Goal: Transaction & Acquisition: Book appointment/travel/reservation

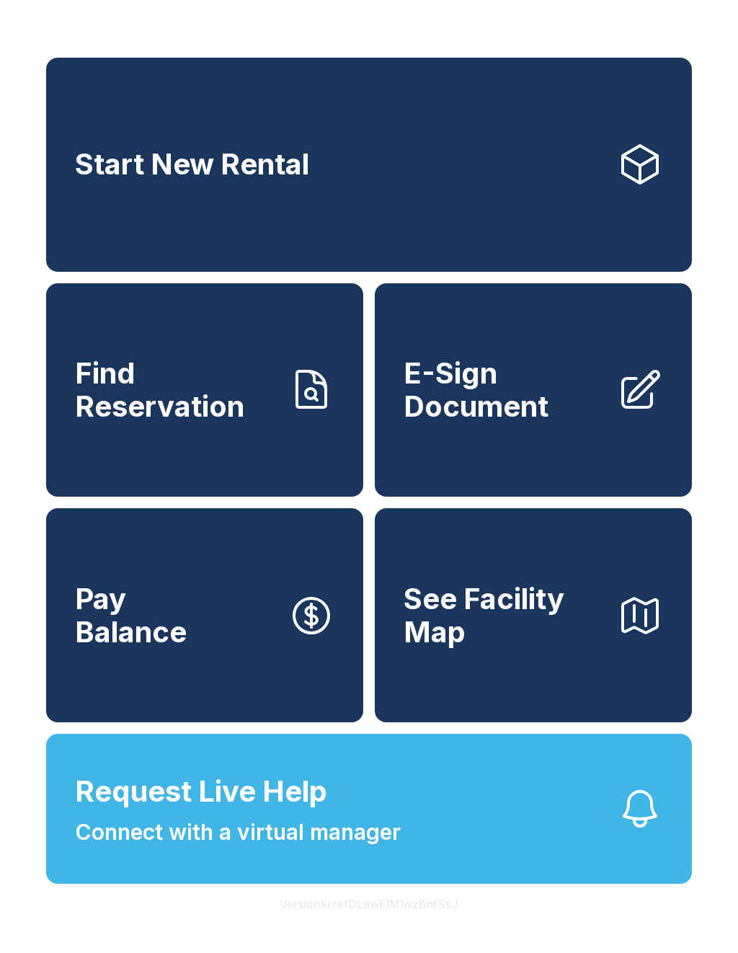
click at [159, 208] on link "Start New Rental" at bounding box center [369, 165] width 646 height 214
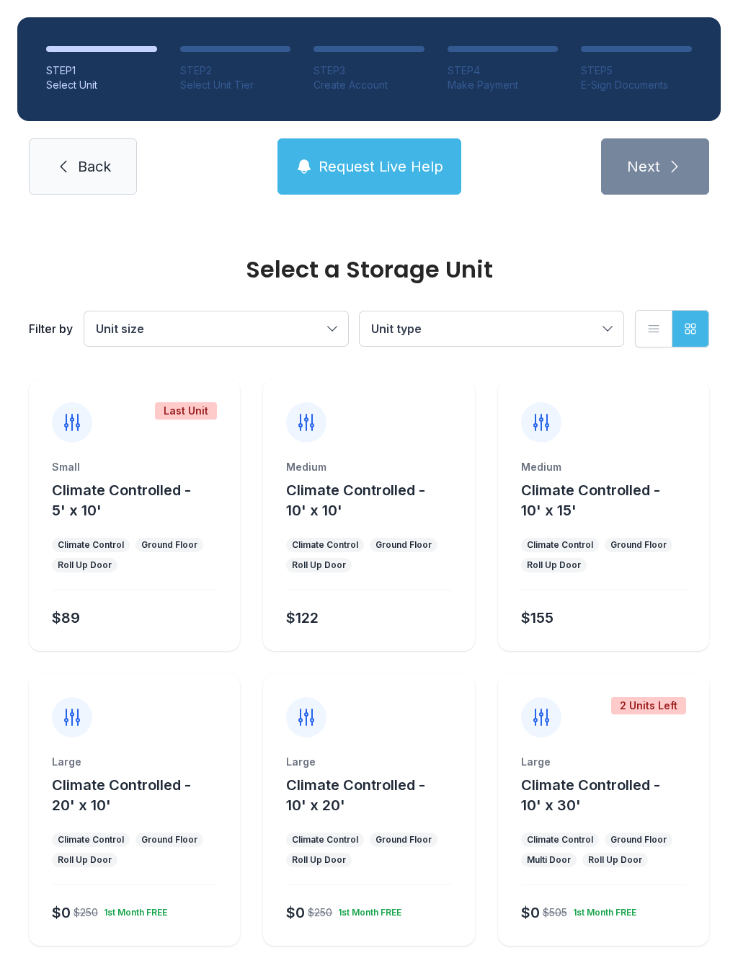
click at [309, 519] on button "Climate Controlled - 10' x 10'" at bounding box center [377, 500] width 182 height 40
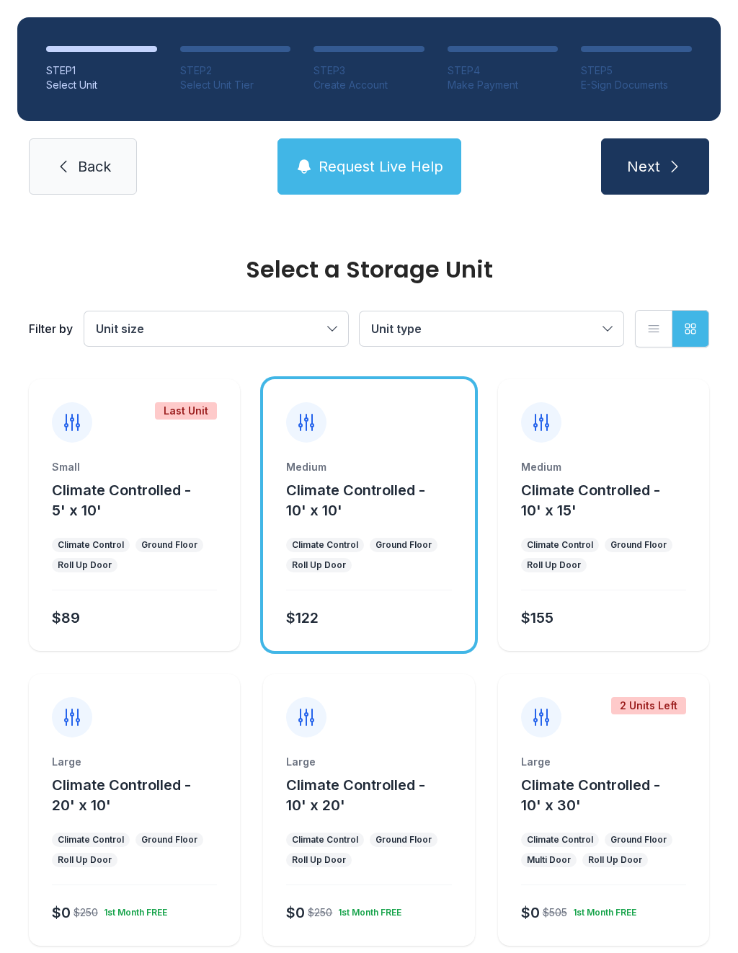
click at [60, 166] on icon at bounding box center [63, 166] width 17 height 17
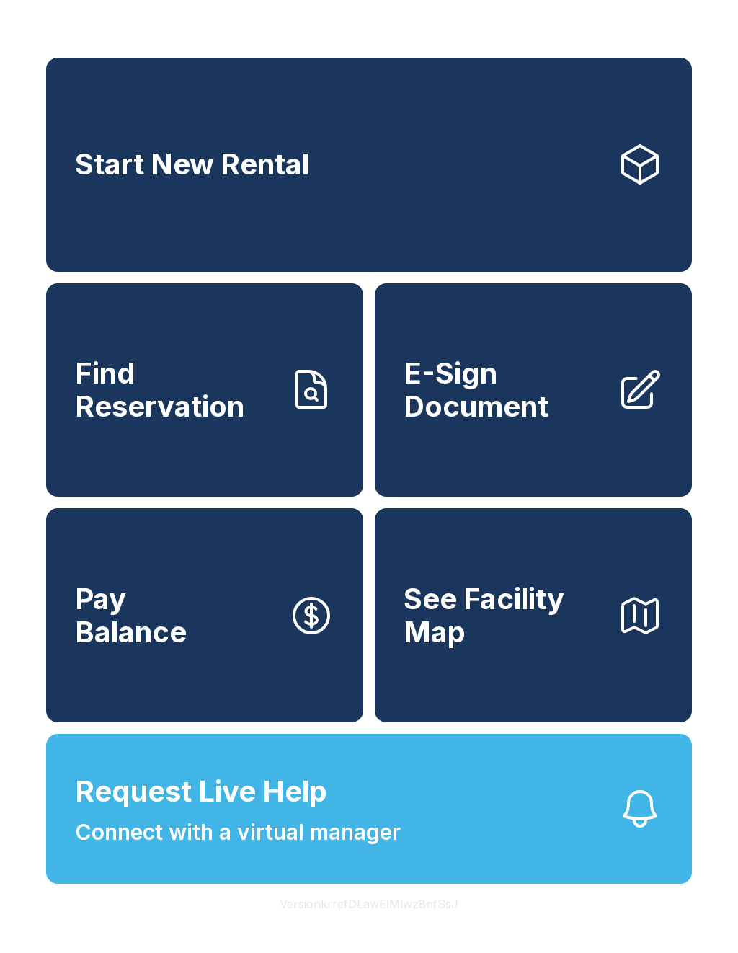
click at [426, 178] on link "Start New Rental" at bounding box center [369, 165] width 646 height 214
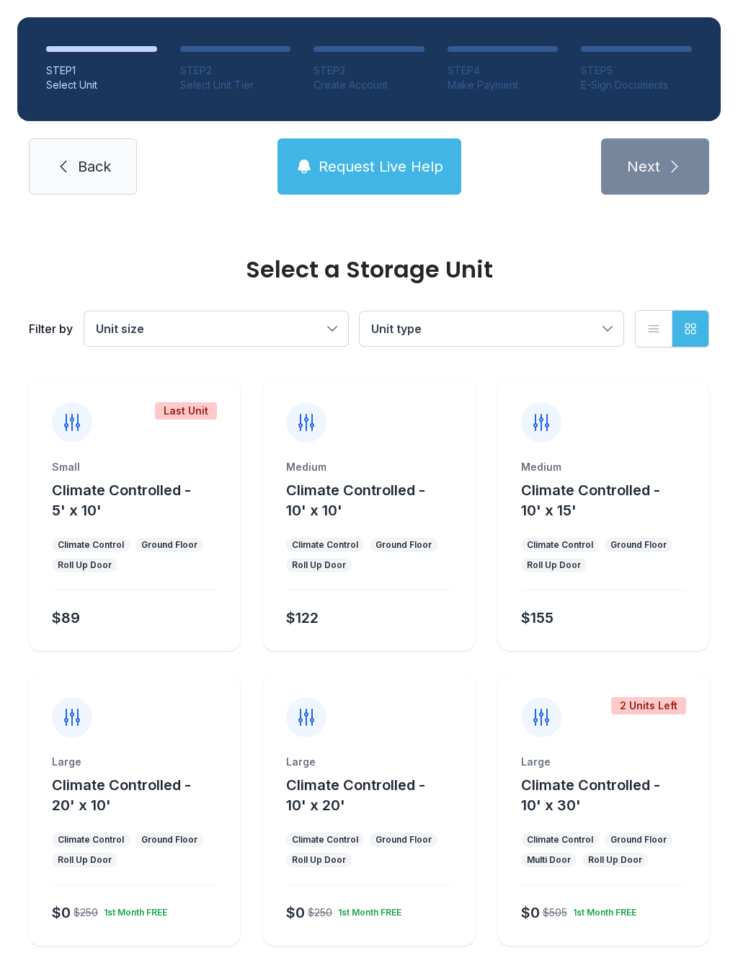
click at [73, 179] on link "Back" at bounding box center [83, 166] width 108 height 56
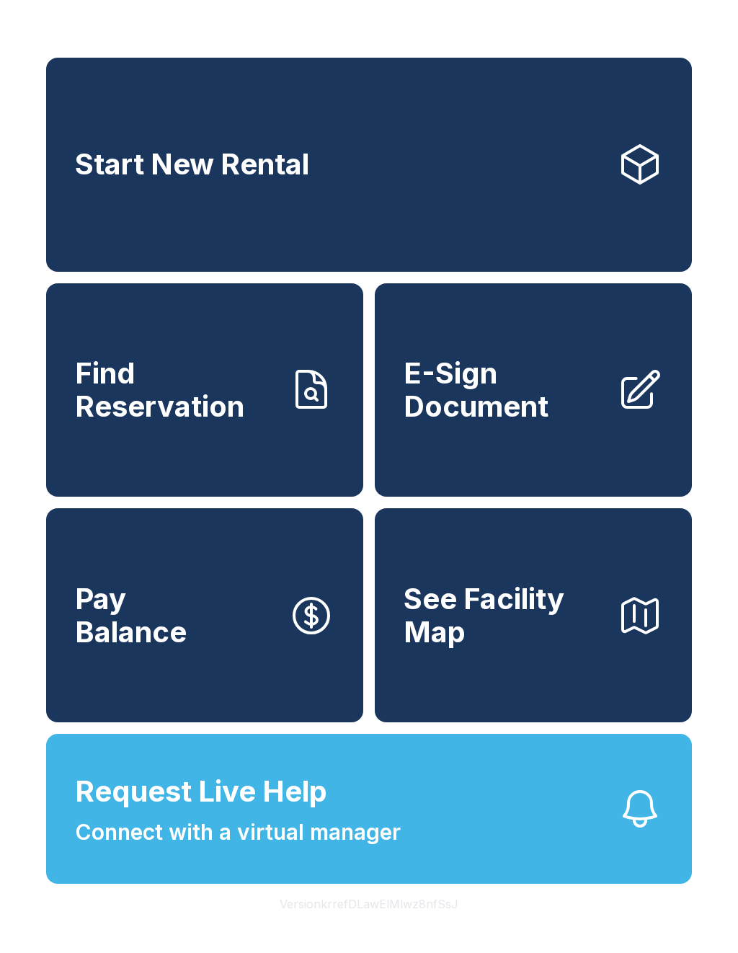
click at [579, 159] on link "Start New Rental" at bounding box center [369, 165] width 646 height 214
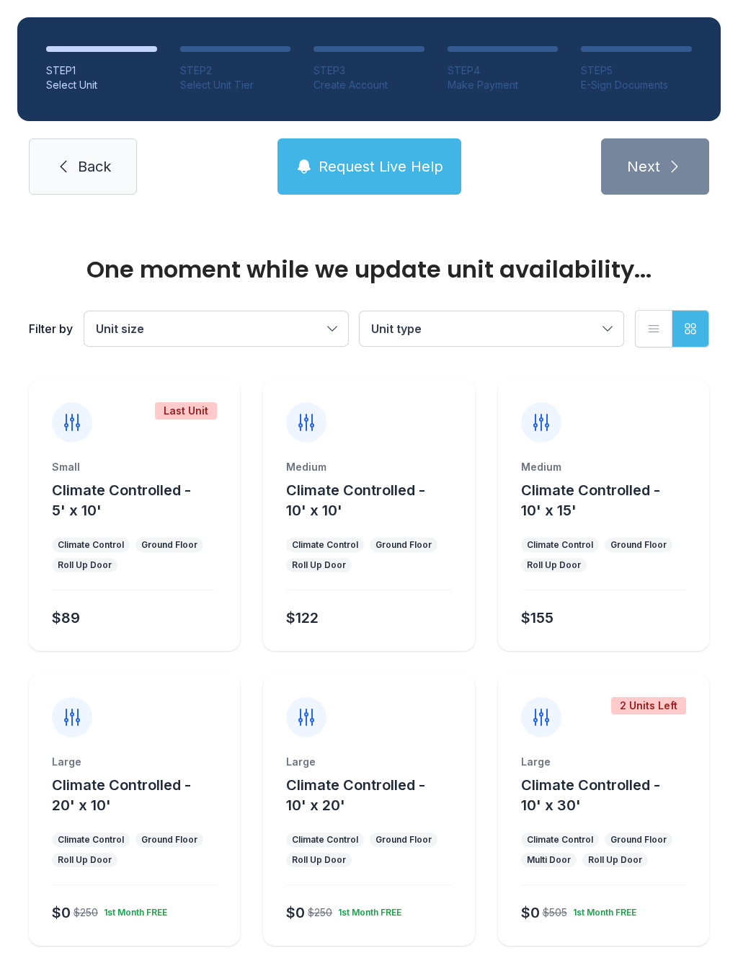
click at [190, 555] on ul "Climate Control Ground Floor Roll Up Door" at bounding box center [134, 555] width 165 height 35
click at [153, 529] on div "Small Climate Controlled - 5' x 10' Climate Control Ground Floor Roll Up Door $…" at bounding box center [134, 555] width 211 height 191
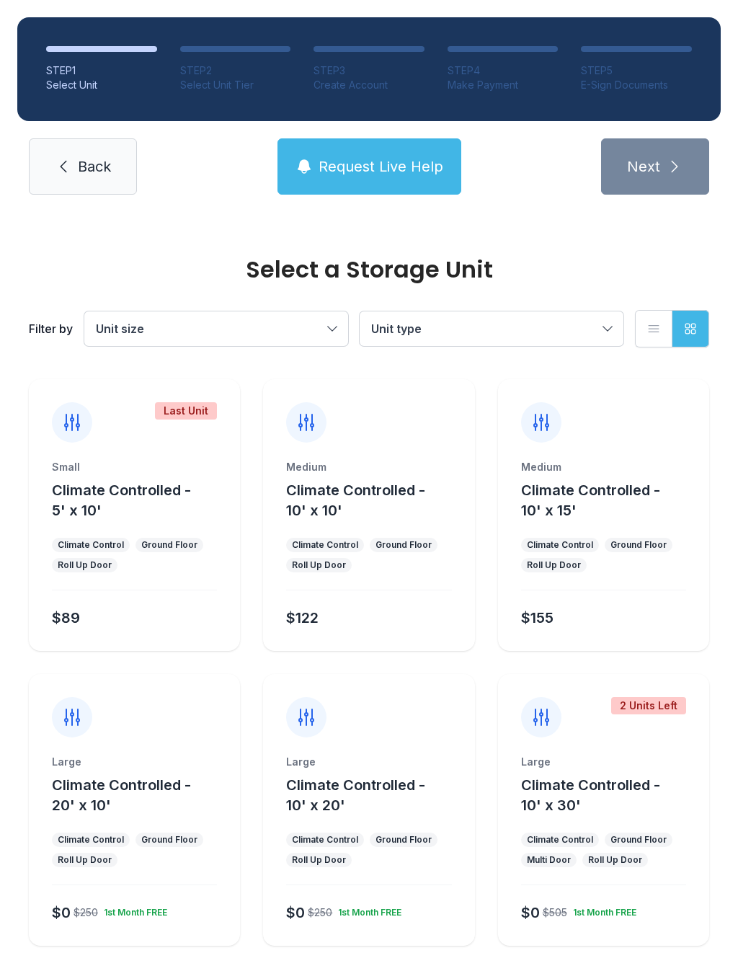
click at [89, 615] on div "$89" at bounding box center [131, 615] width 171 height 26
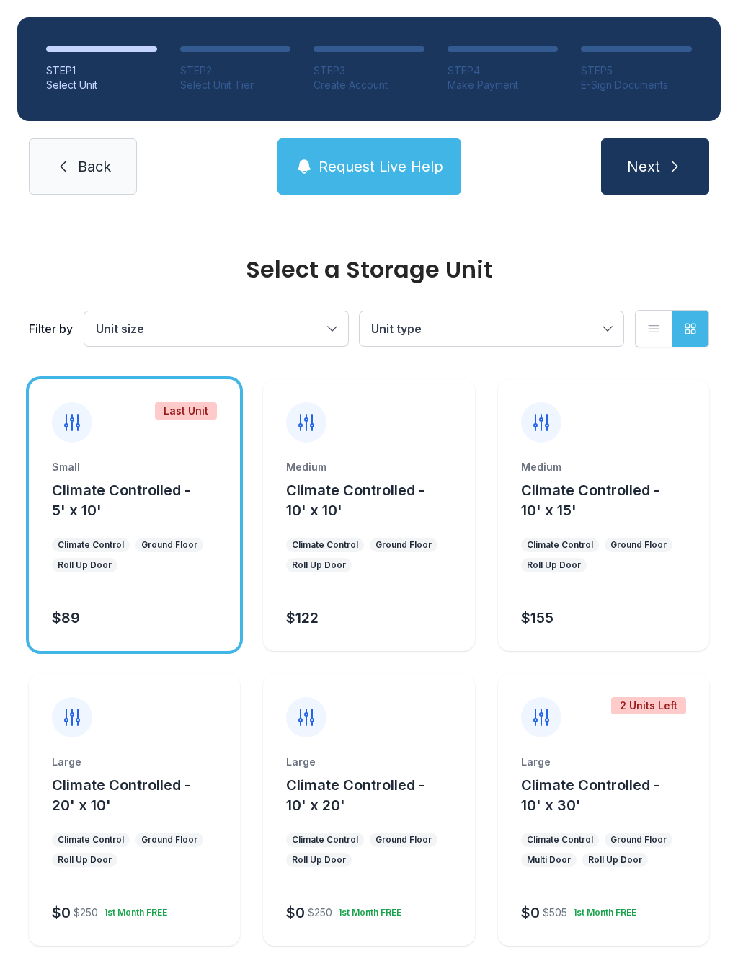
click at [125, 501] on button "Climate Controlled - 5' x 10'" at bounding box center [143, 500] width 182 height 40
click at [71, 613] on div "$89" at bounding box center [66, 618] width 28 height 20
click at [658, 166] on span "Next" at bounding box center [643, 166] width 33 height 20
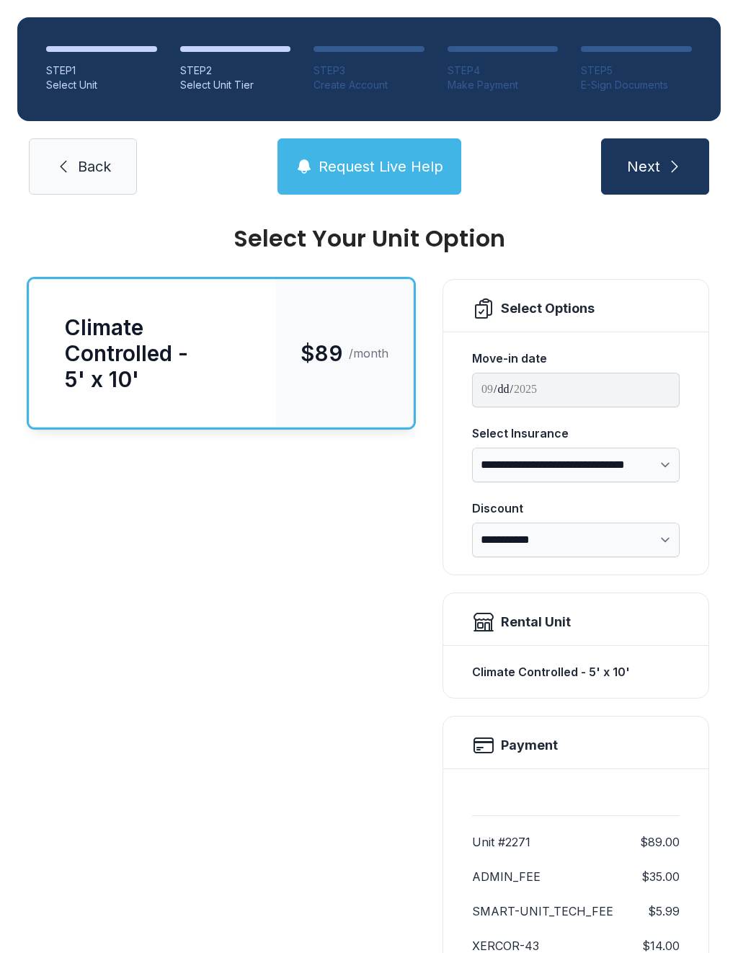
scroll to position [31, 0]
click at [679, 166] on icon "submit" at bounding box center [674, 166] width 17 height 17
